Goal: Information Seeking & Learning: Learn about a topic

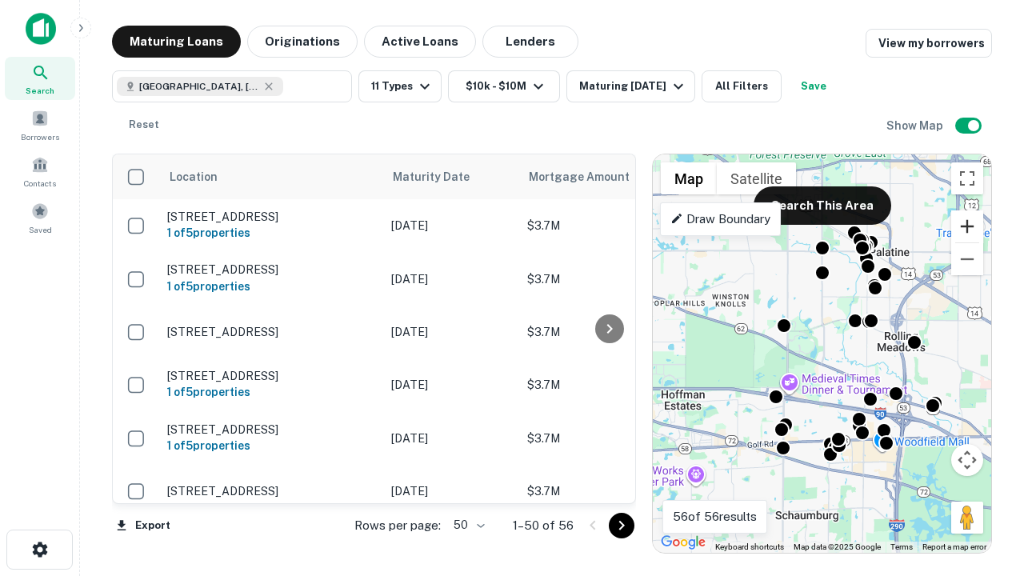
click at [967, 226] on button "Zoom in" at bounding box center [967, 226] width 32 height 32
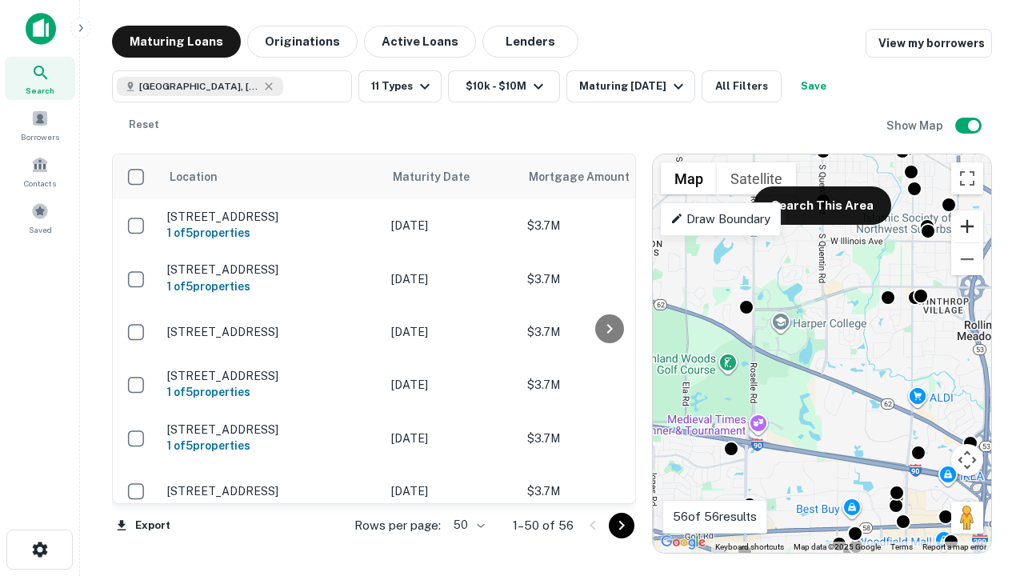
click at [967, 226] on button "Zoom in" at bounding box center [967, 226] width 32 height 32
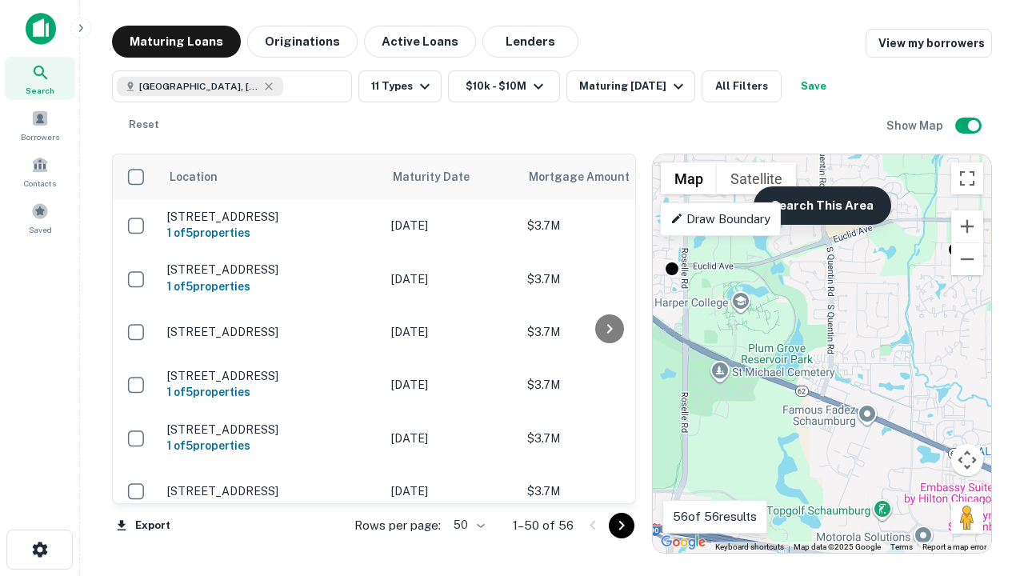
click at [821, 206] on button "Search This Area" at bounding box center [822, 205] width 138 height 38
